Goal: Find specific page/section: Find specific page/section

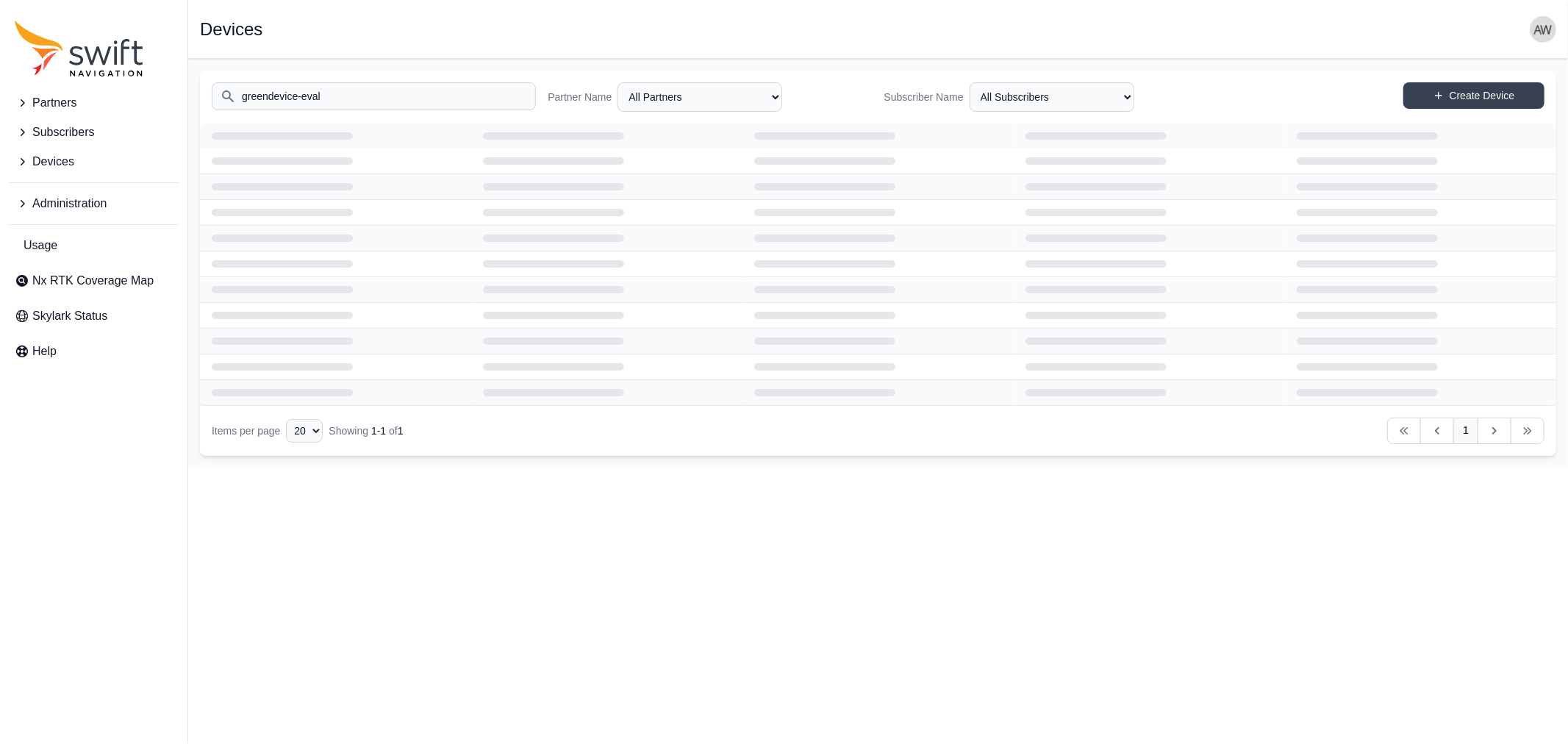
drag, startPoint x: 406, startPoint y: 97, endPoint x: 194, endPoint y: 86, distance: 212.3
click at [194, 86] on main "Open sidebar Devices Search greendevice-eval Partner Name All Partners AlpsAlpi…" at bounding box center [878, 263] width 1380 height 409
click at [355, 91] on input "innok" at bounding box center [374, 96] width 324 height 28
type input "innok"
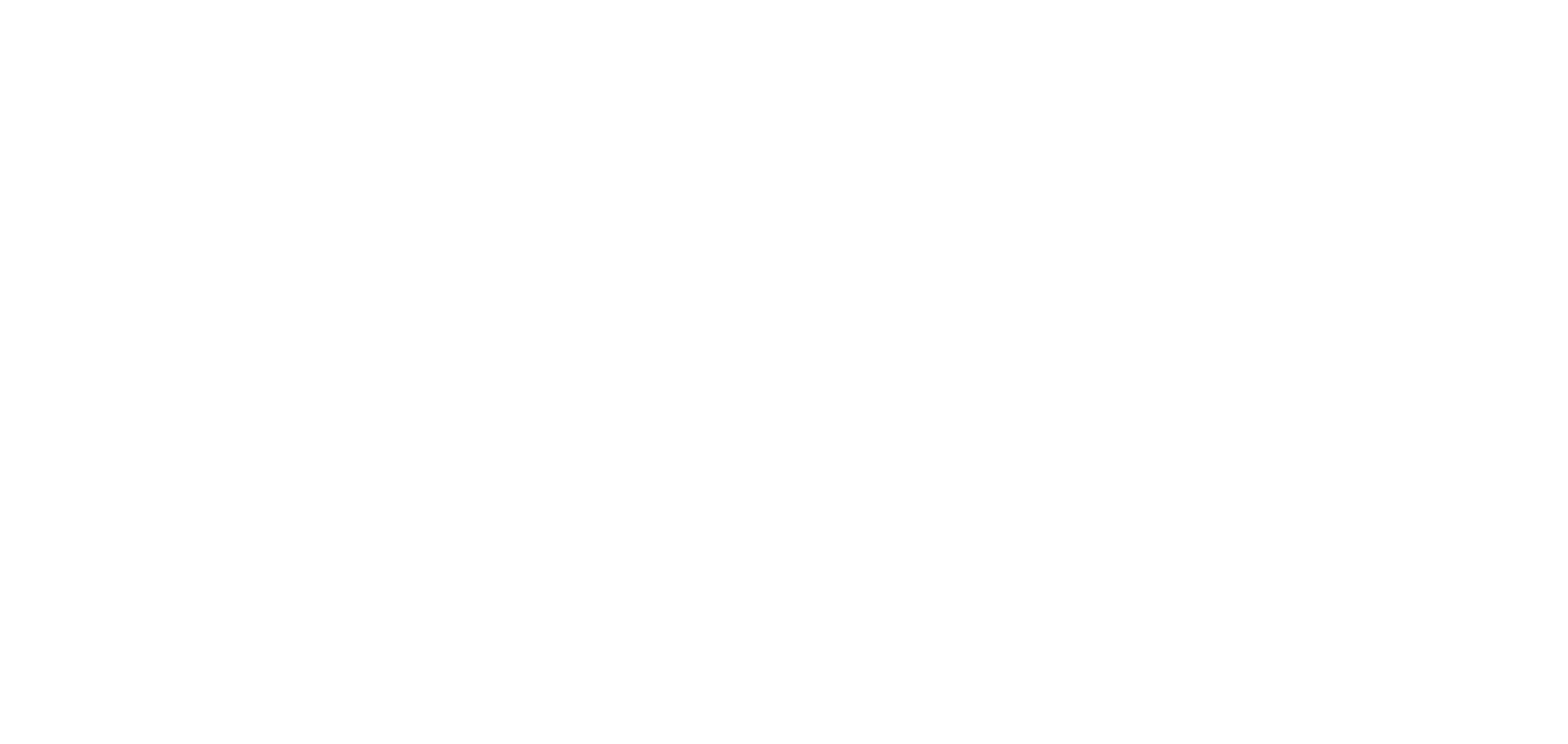
select select
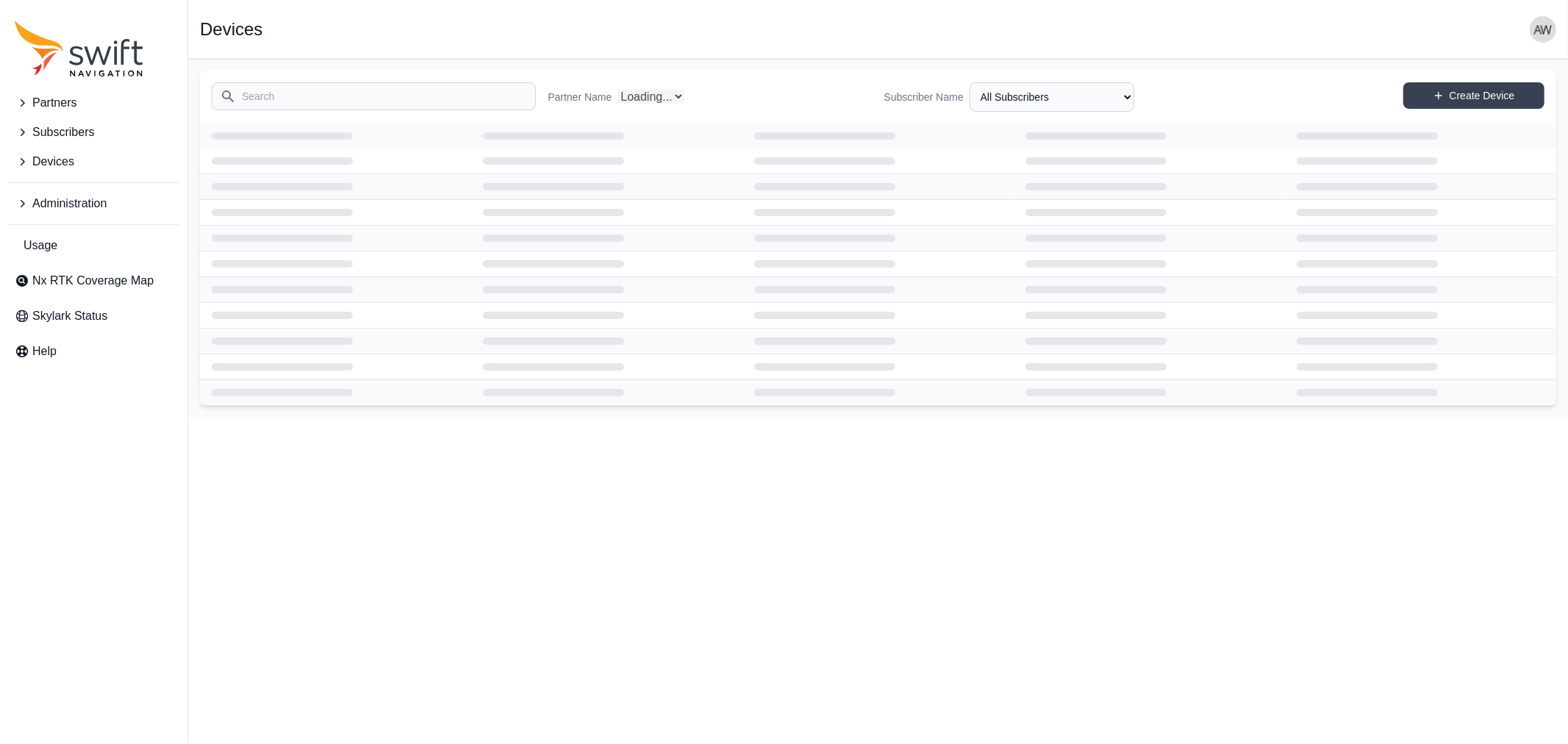
click at [355, 91] on input "Search" at bounding box center [374, 96] width 324 height 28
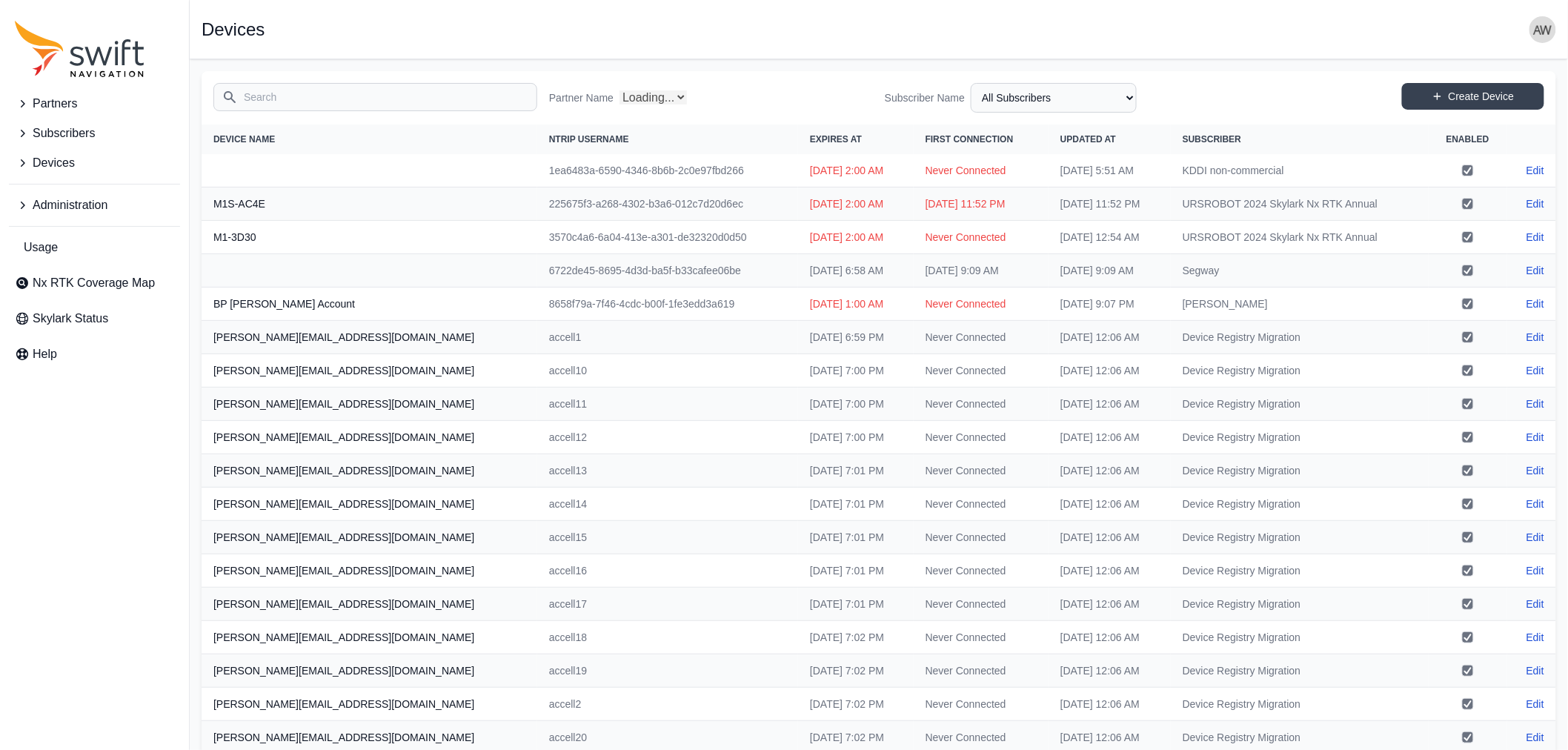
select select "Partner Name"
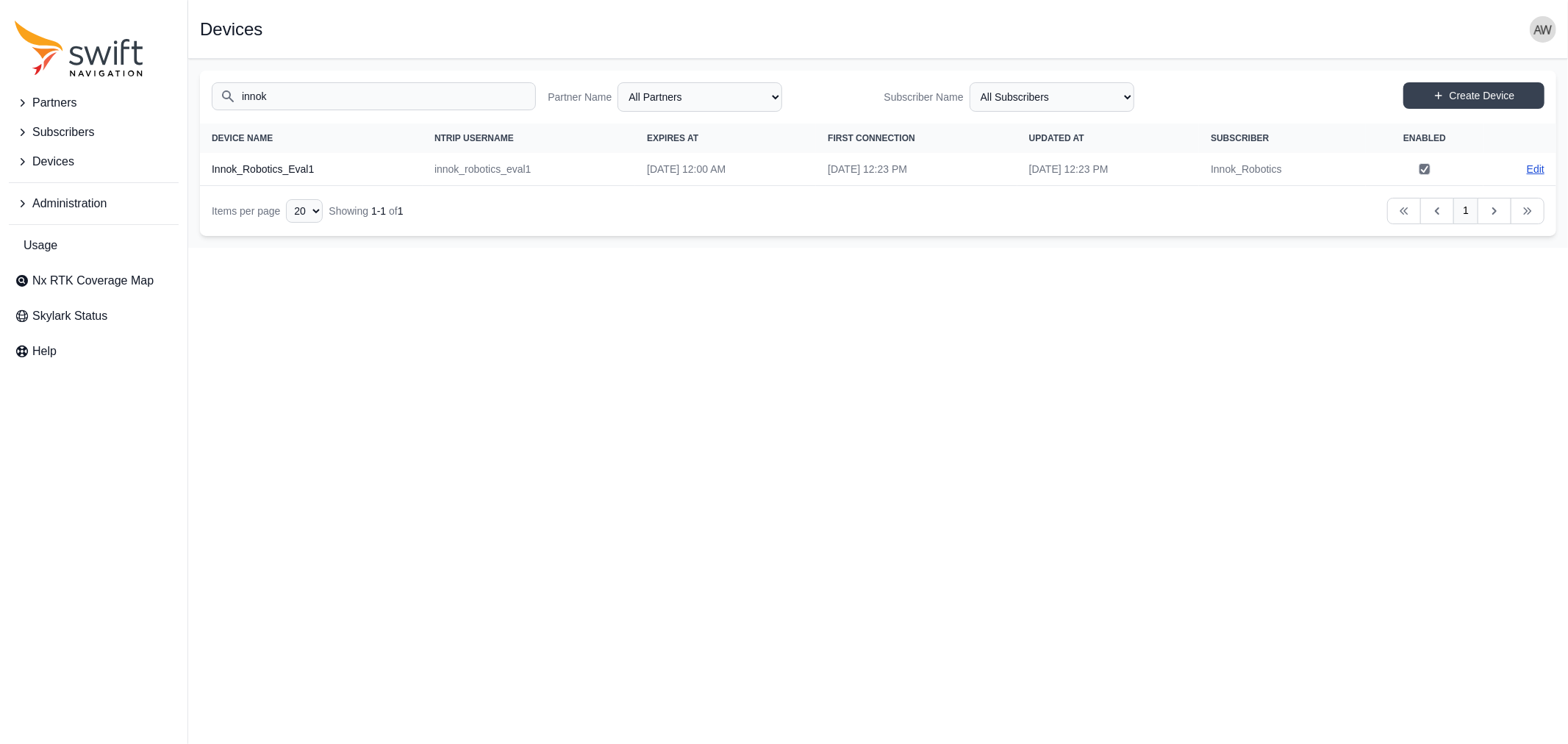
type input "innok"
click at [1531, 165] on link "Edit" at bounding box center [1535, 169] width 17 height 15
select select "ab3272ce-40d0-4c94-a524-96a758ab755c"
select select "bd866972-03b3-4f9b-bc51-e857d56ad56f"
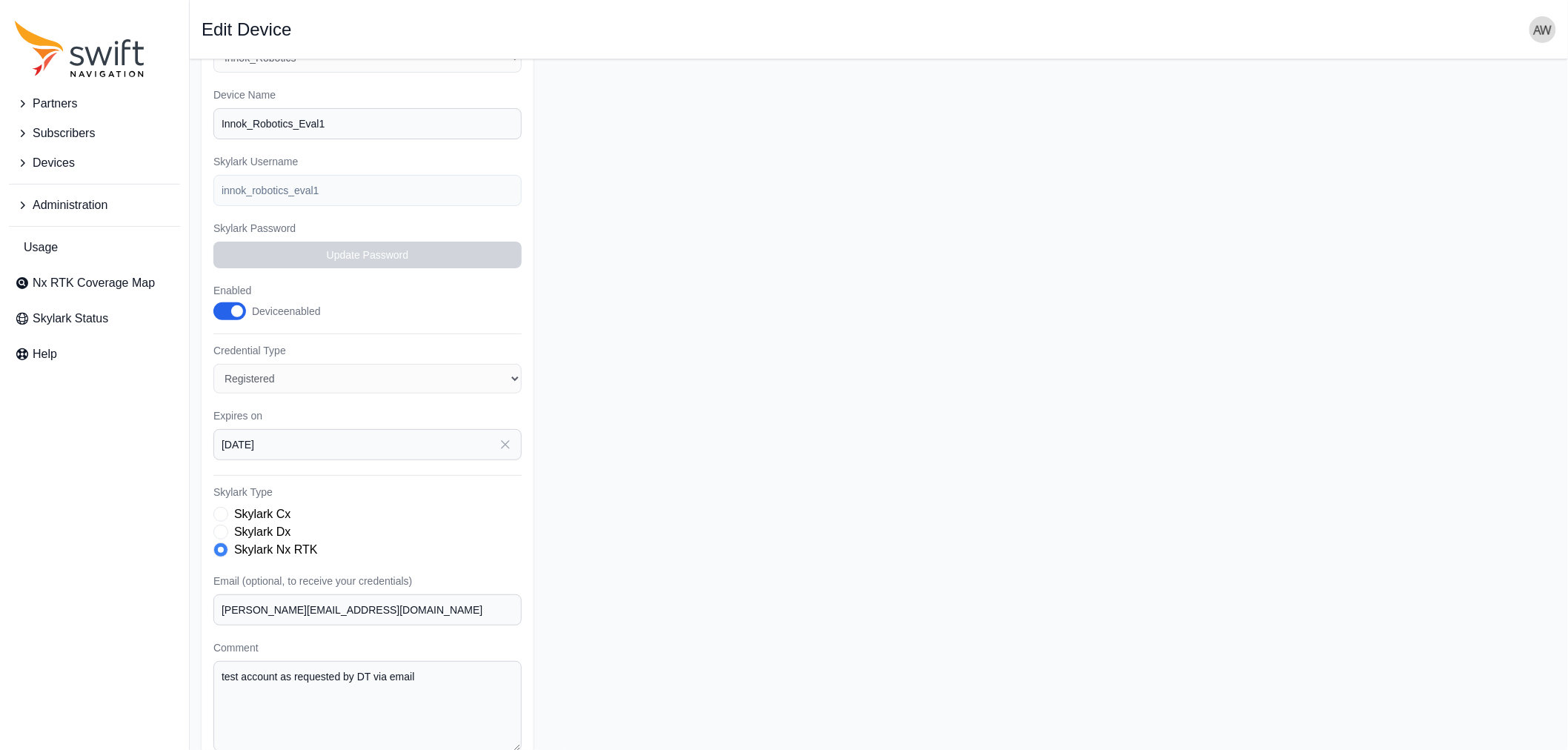
scroll to position [227, 0]
